Goal: Information Seeking & Learning: Learn about a topic

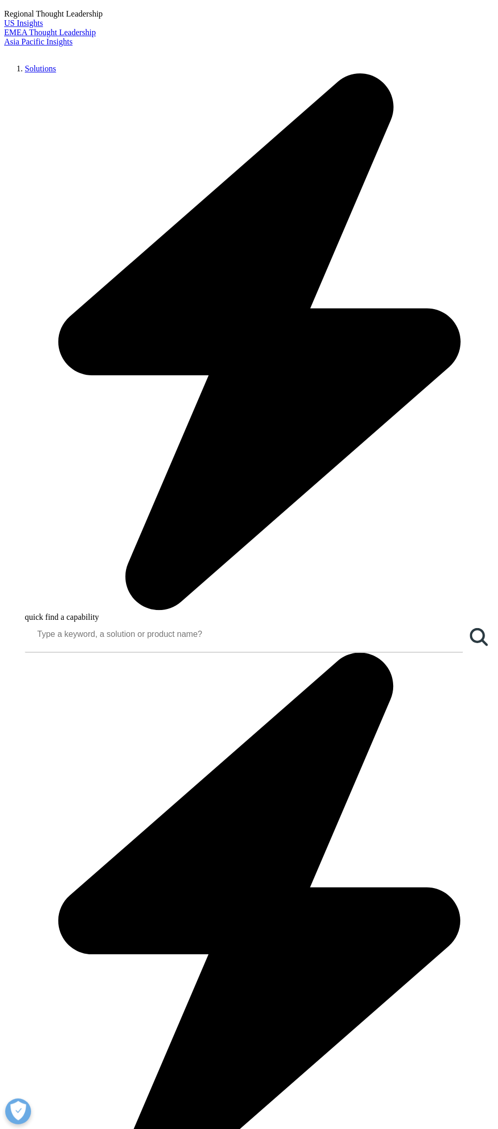
scroll to position [258, 0]
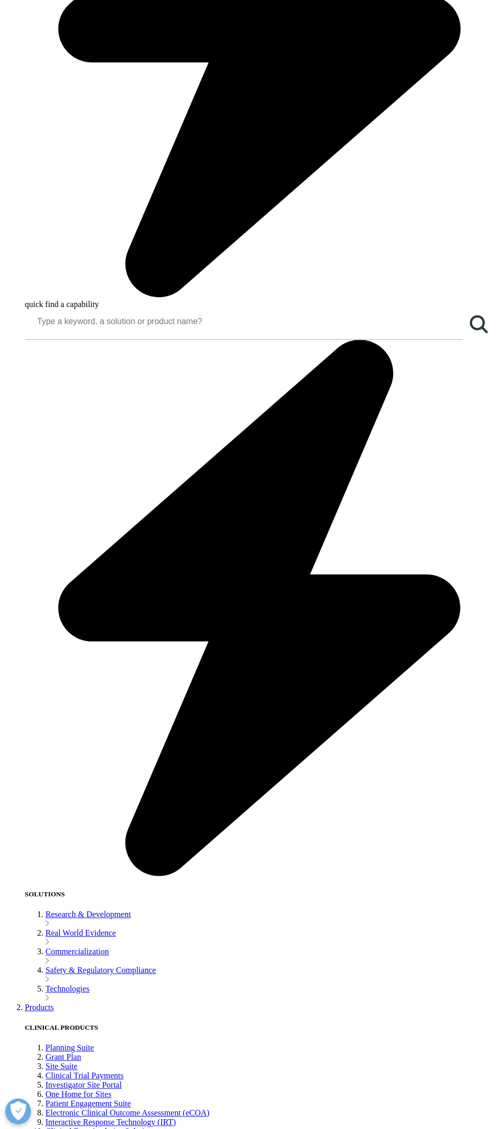
scroll to position [770, 0]
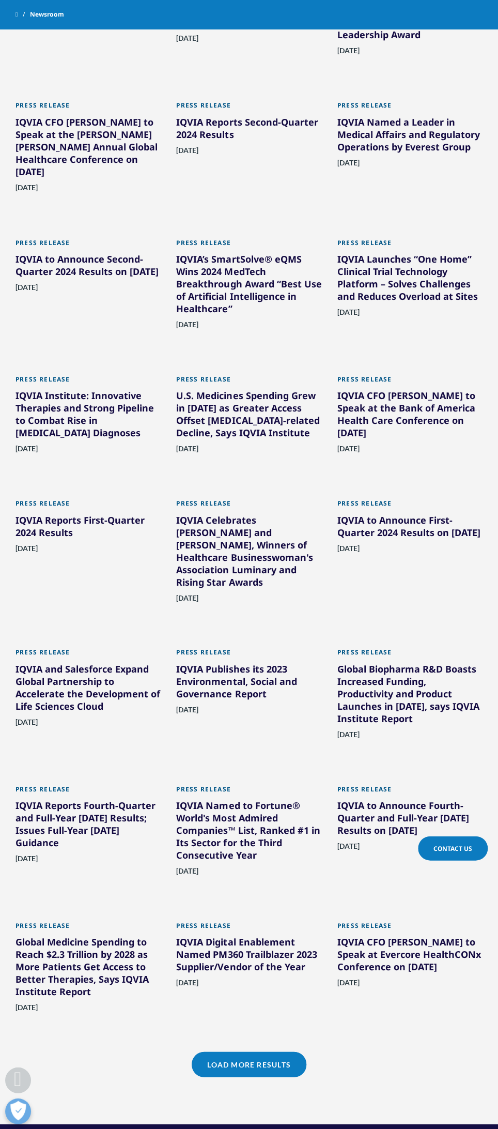
click at [262, 1052] on link "Load More Results" at bounding box center [249, 1064] width 114 height 25
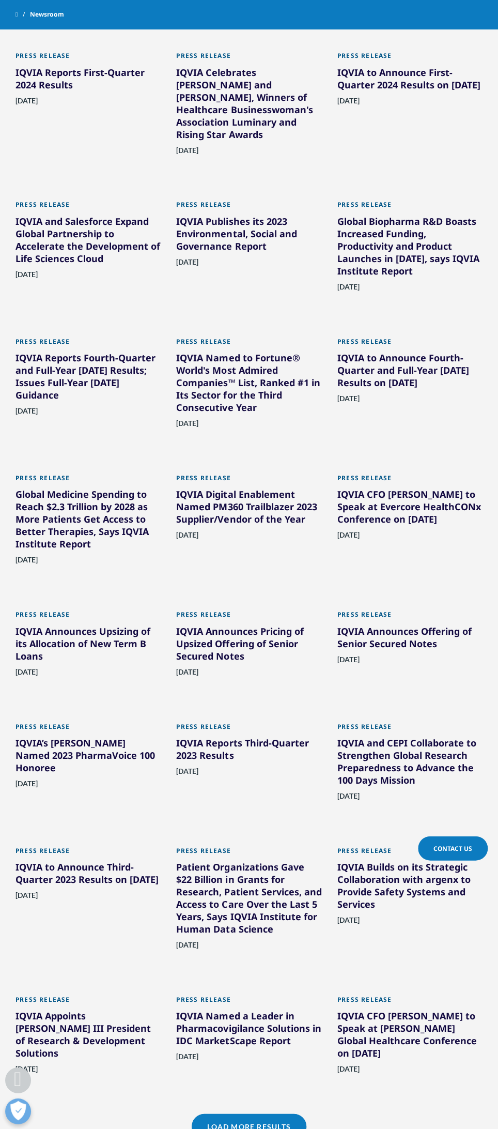
click at [262, 1114] on link "Load More Results" at bounding box center [249, 1126] width 114 height 25
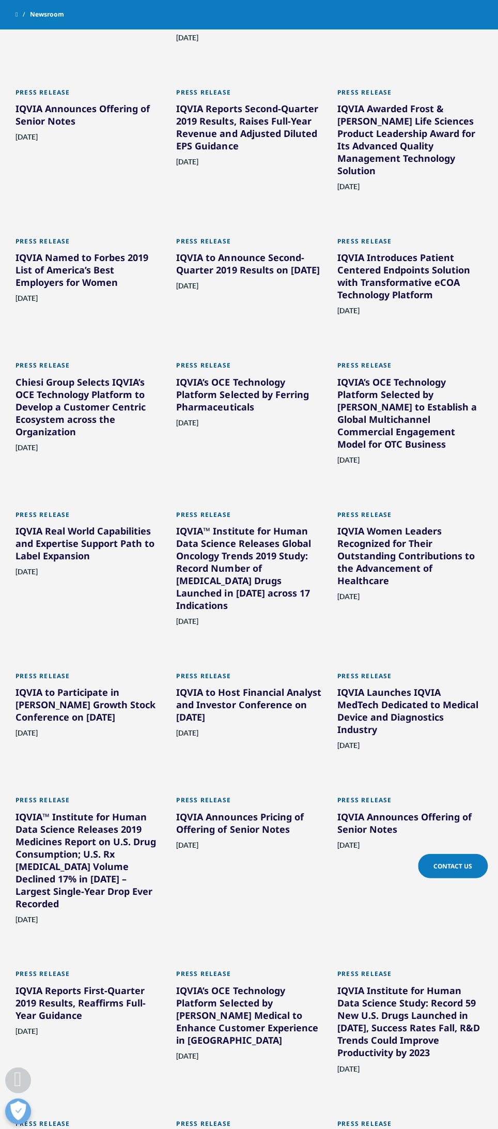
scroll to position [10408, 0]
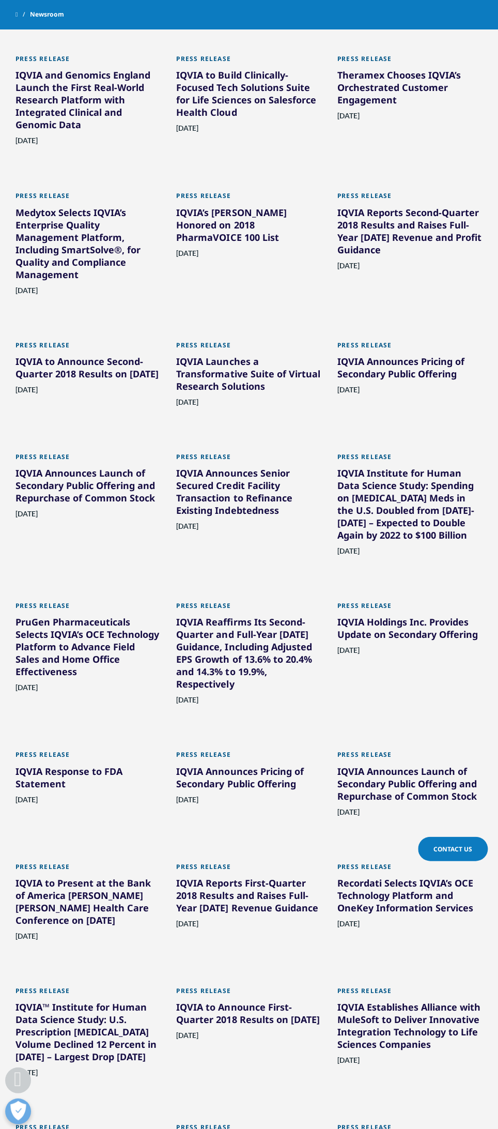
scroll to position [12830, 0]
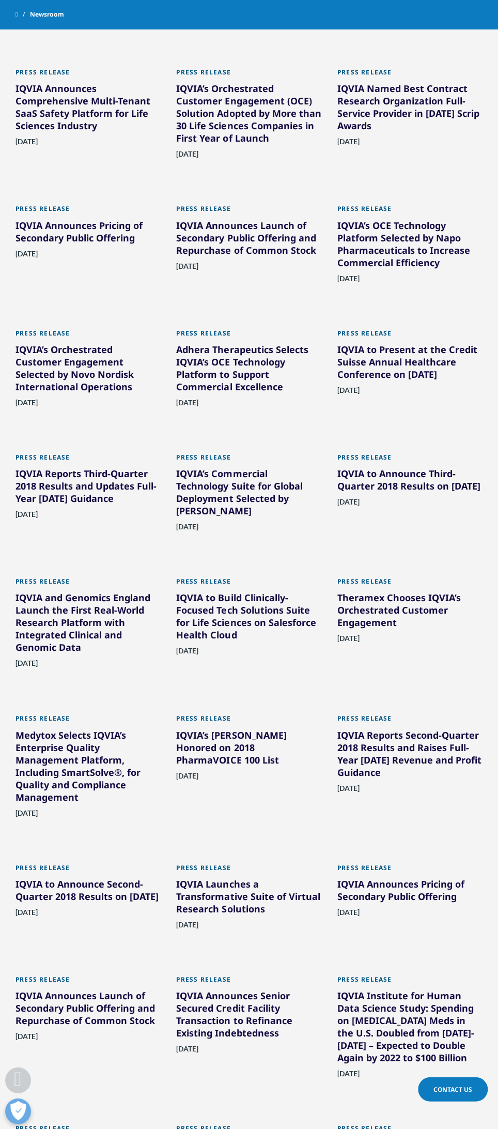
scroll to position [0, 0]
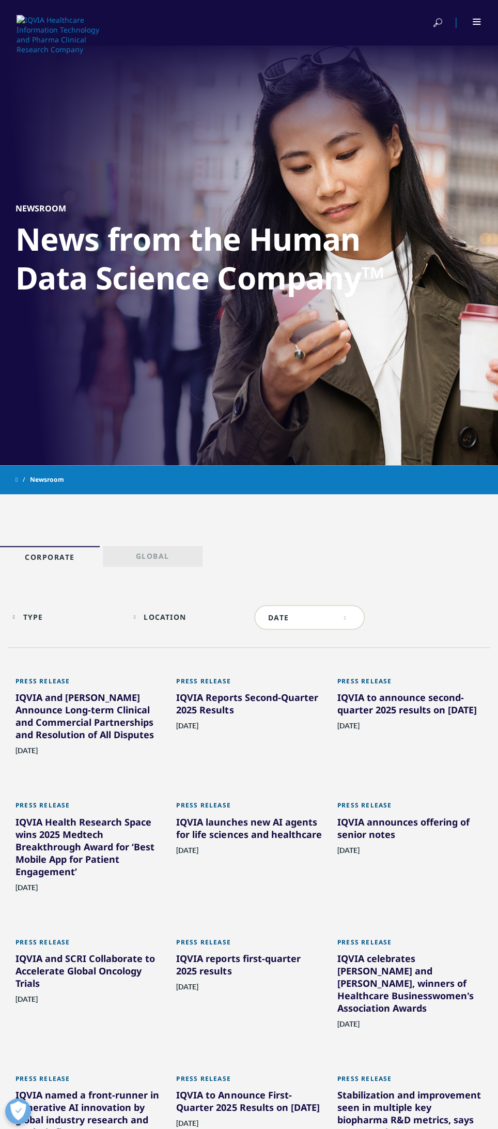
click at [146, 558] on p "Global" at bounding box center [153, 558] width 34 height 14
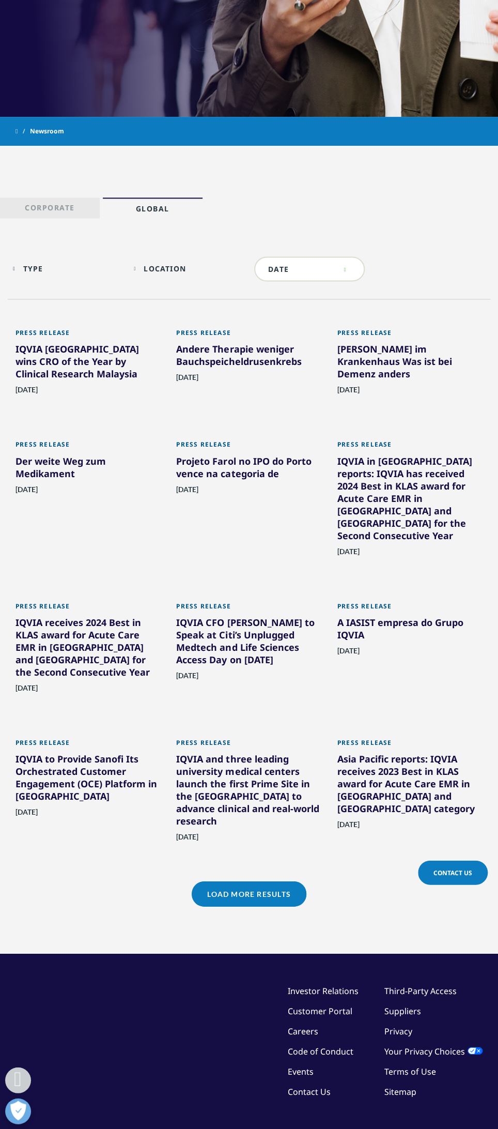
scroll to position [352, 0]
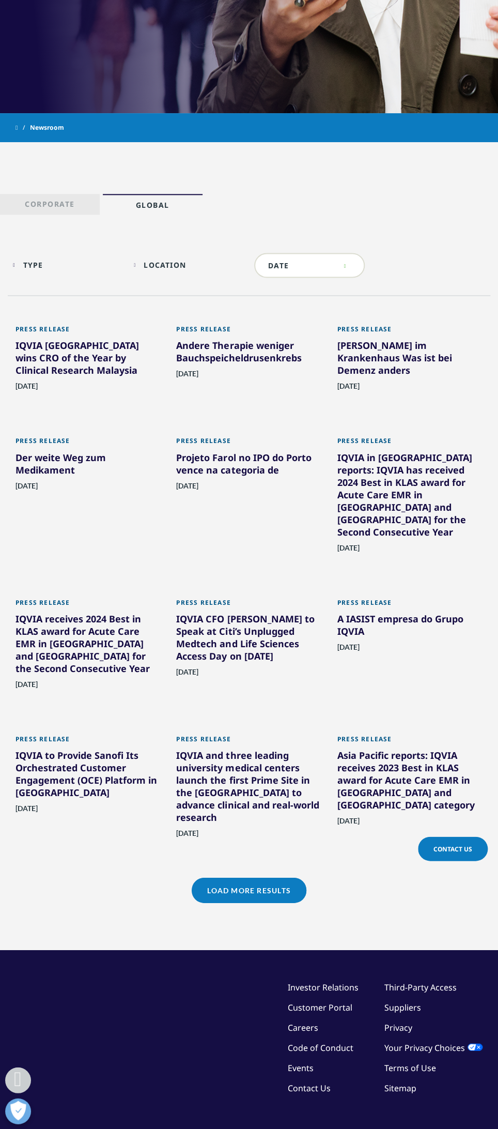
click at [229, 878] on link "Load More Results" at bounding box center [249, 890] width 114 height 25
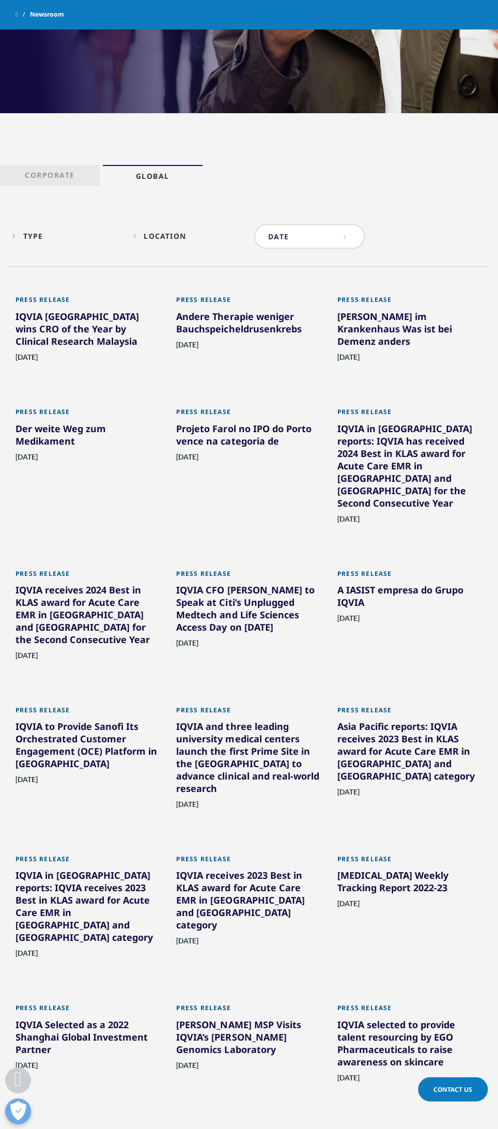
scroll to position [808, 0]
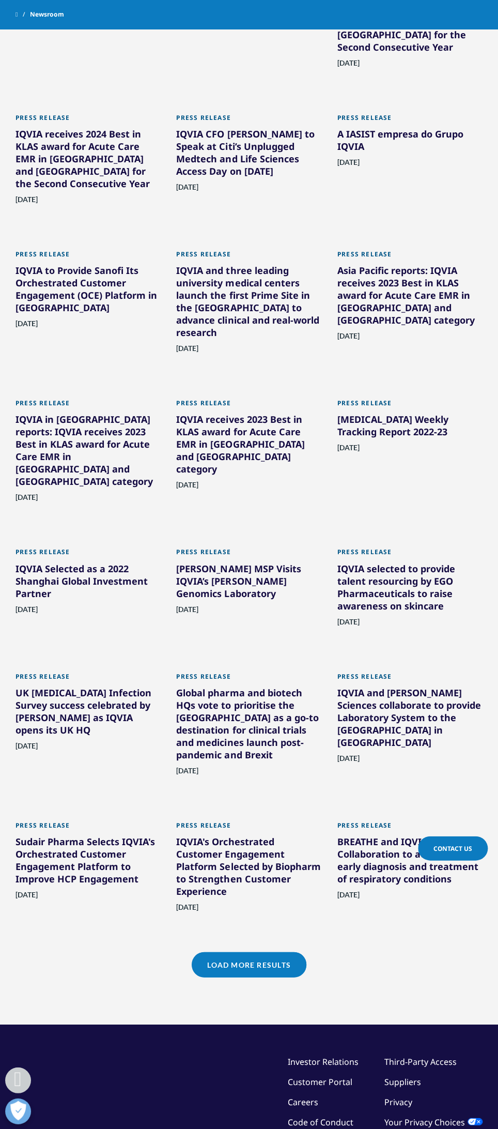
click at [236, 952] on link "Load More Results" at bounding box center [249, 964] width 114 height 25
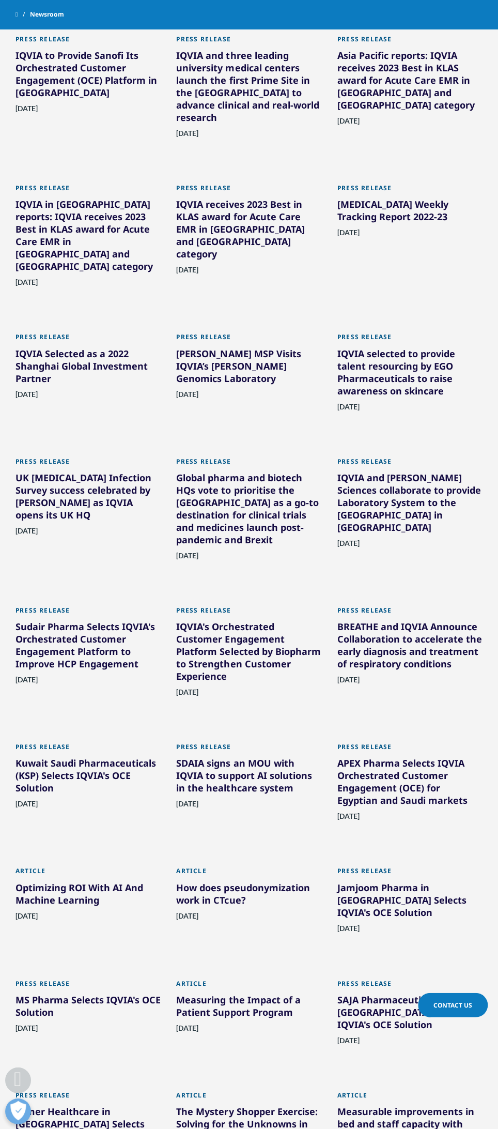
scroll to position [1205, 0]
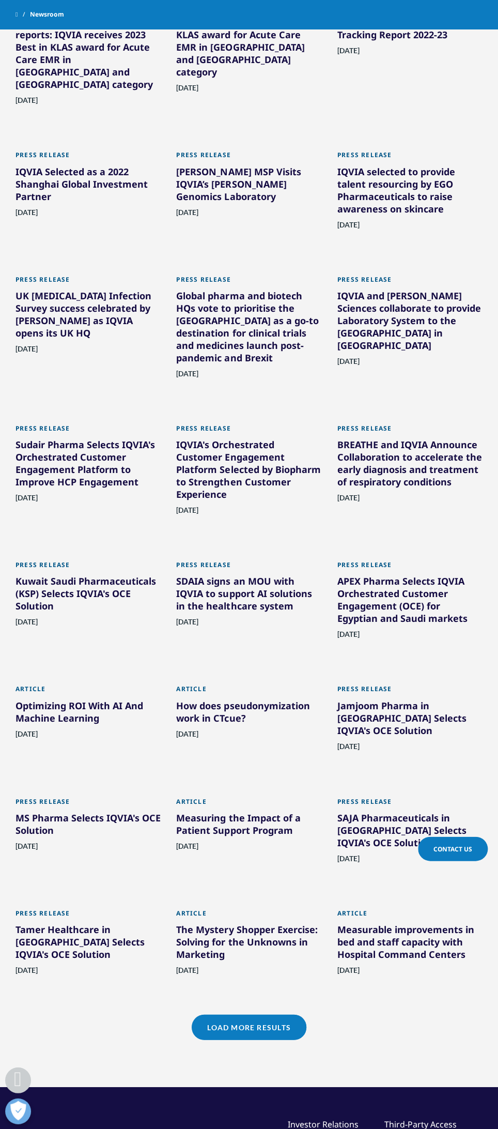
click at [236, 1015] on link "Load More Results" at bounding box center [249, 1027] width 114 height 25
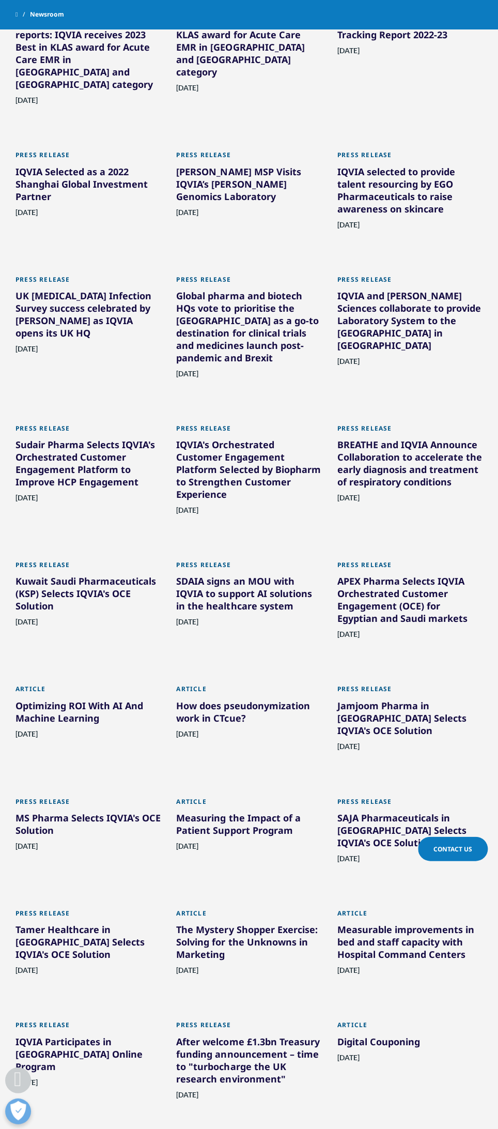
scroll to position [1640, 0]
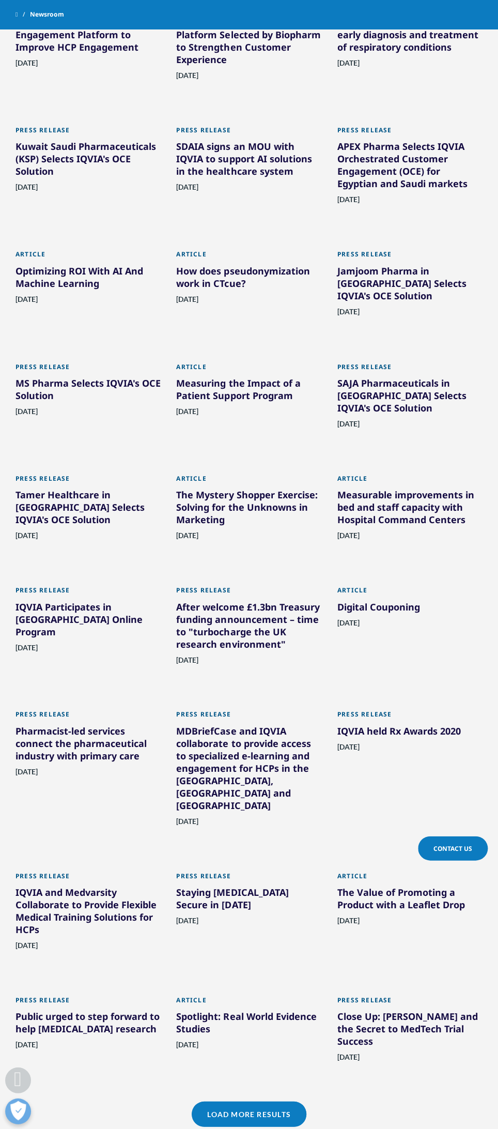
click at [236, 1101] on link "Load More Results" at bounding box center [249, 1113] width 114 height 25
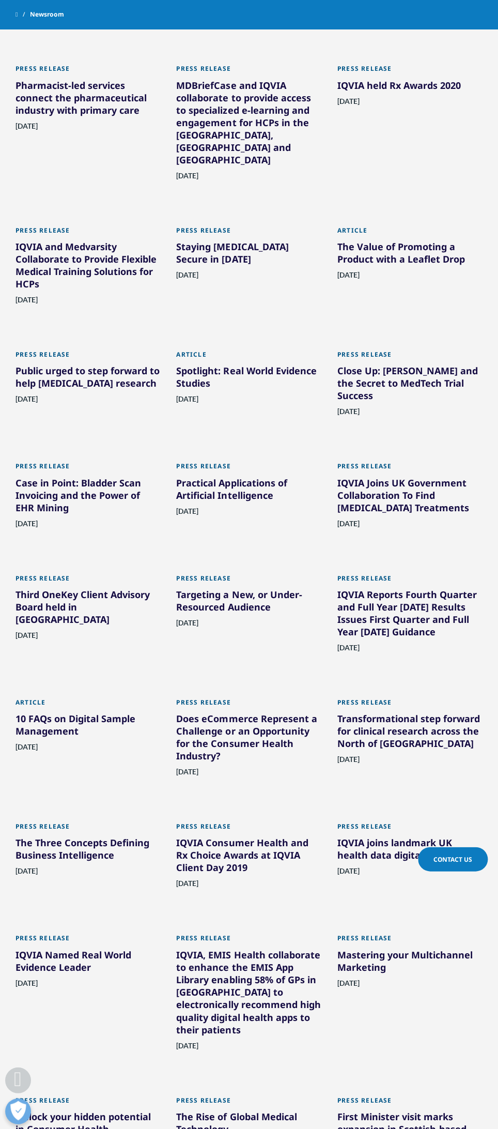
scroll to position [2521, 0]
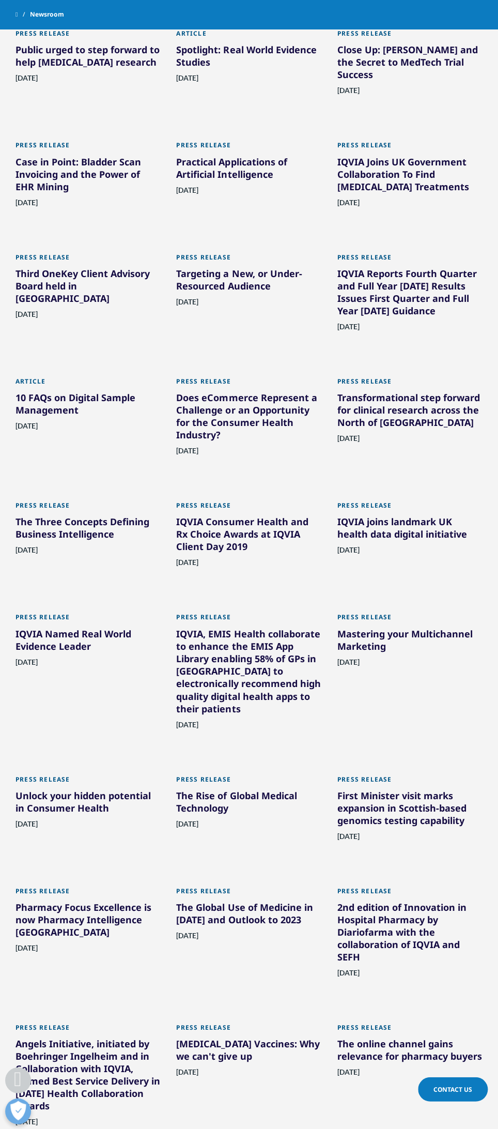
scroll to position [2600, 0]
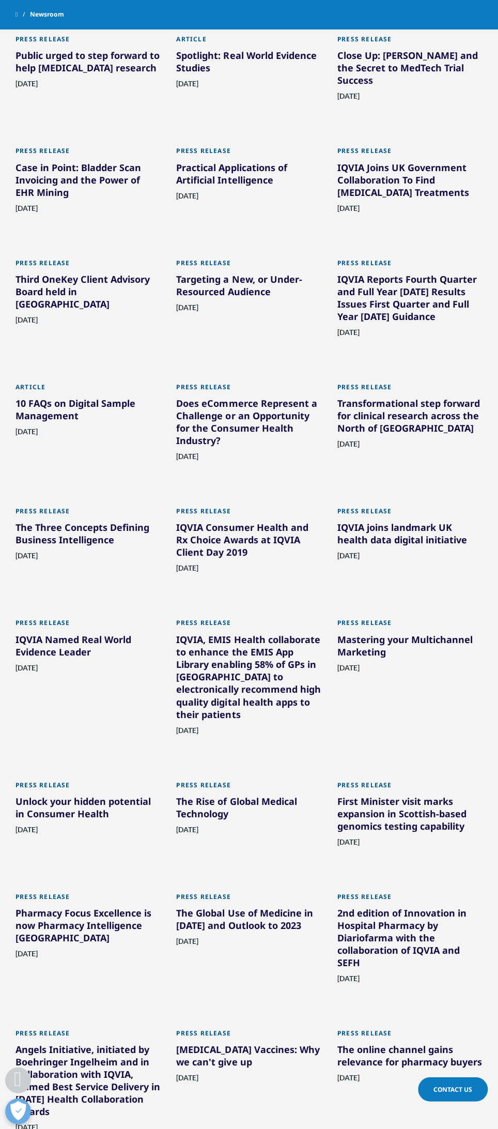
drag, startPoint x: 283, startPoint y: 572, endPoint x: 268, endPoint y: 688, distance: 116.2
click at [268, 1029] on div "Press Release HIV Vaccines: Why we can't give up December 21, 2018 Learn More" at bounding box center [248, 1095] width 145 height 133
